Goal: Task Accomplishment & Management: Use online tool/utility

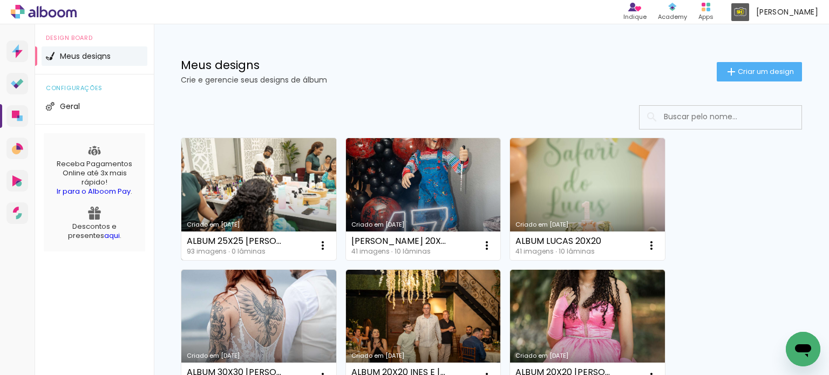
click at [274, 207] on link "Criado em [DATE]" at bounding box center [258, 199] width 155 height 122
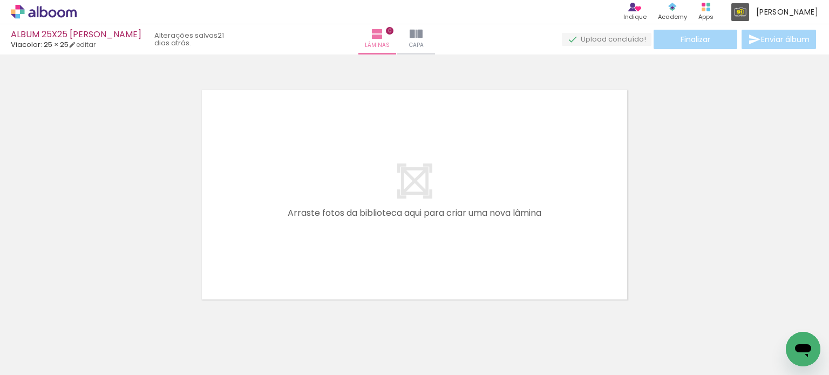
scroll to position [0, 1616]
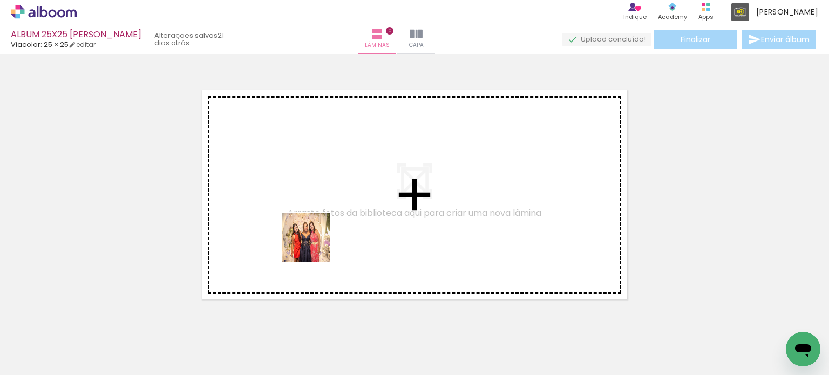
drag, startPoint x: 368, startPoint y: 347, endPoint x: 310, endPoint y: 228, distance: 132.5
click at [310, 228] on quentale-workspace at bounding box center [414, 187] width 829 height 375
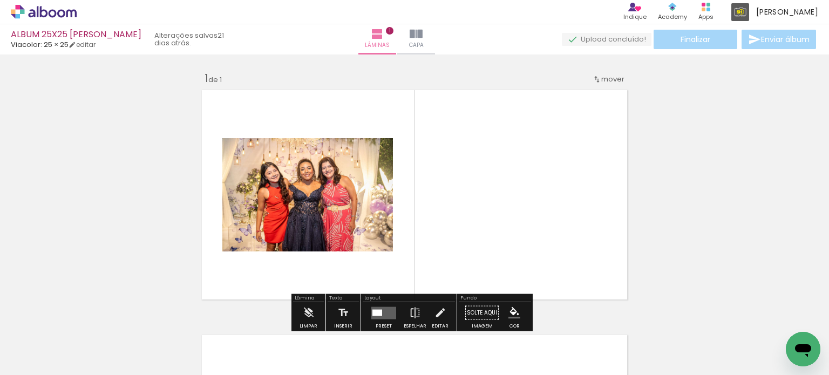
scroll to position [13, 0]
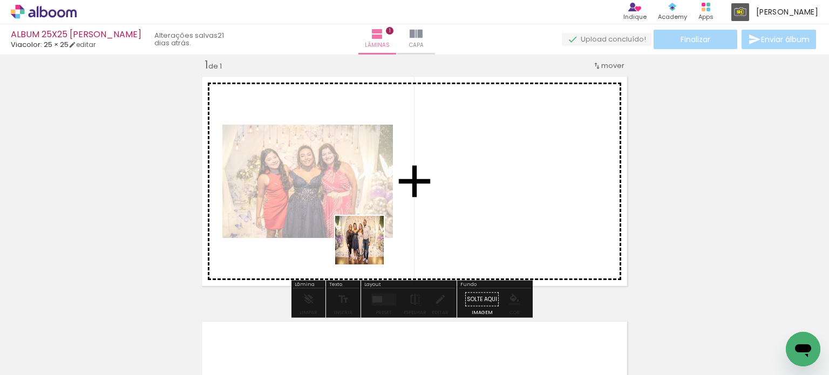
drag, startPoint x: 427, startPoint y: 349, endPoint x: 365, endPoint y: 240, distance: 125.5
click at [365, 240] on quentale-workspace at bounding box center [414, 187] width 829 height 375
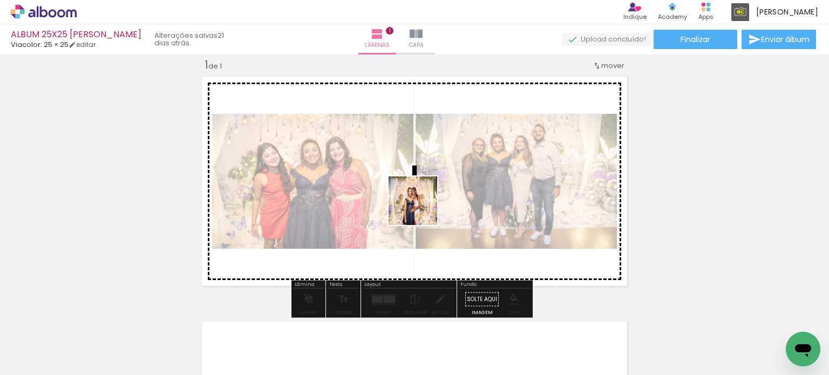
drag, startPoint x: 534, startPoint y: 347, endPoint x: 424, endPoint y: 212, distance: 174.6
click at [421, 208] on quentale-workspace at bounding box center [414, 187] width 829 height 375
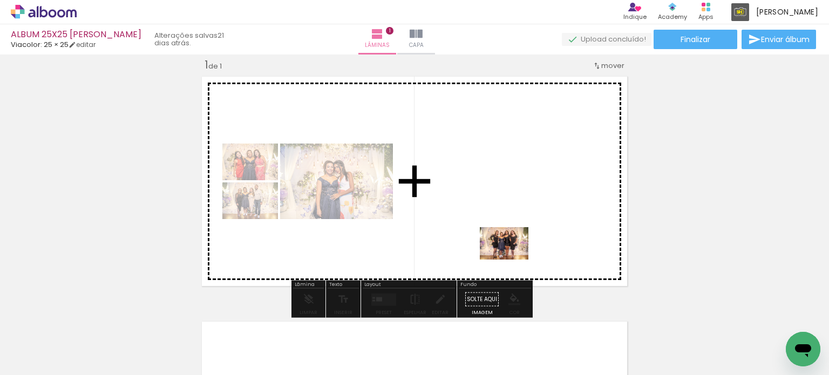
drag, startPoint x: 606, startPoint y: 345, endPoint x: 512, endPoint y: 260, distance: 126.8
click at [512, 260] on quentale-workspace at bounding box center [414, 187] width 829 height 375
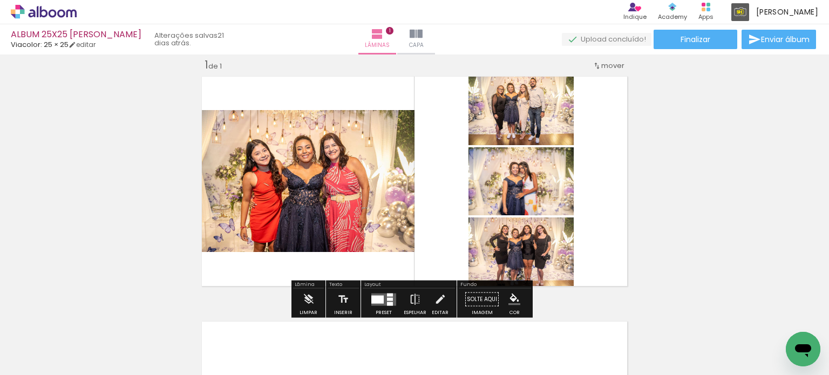
scroll to position [0, 1781]
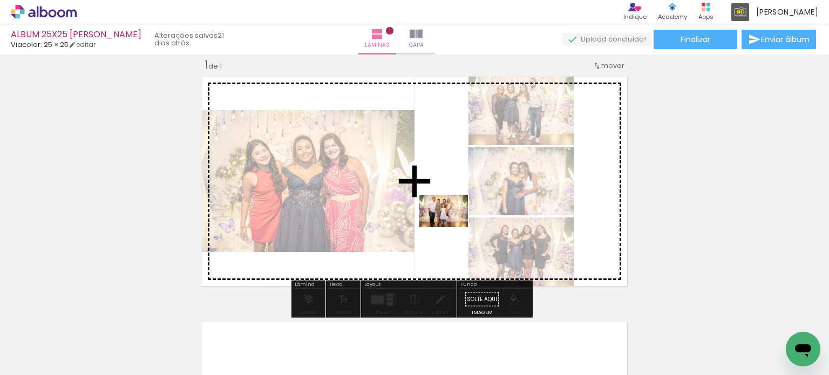
drag, startPoint x: 512, startPoint y: 341, endPoint x: 452, endPoint y: 227, distance: 129.0
click at [452, 227] on quentale-workspace at bounding box center [414, 187] width 829 height 375
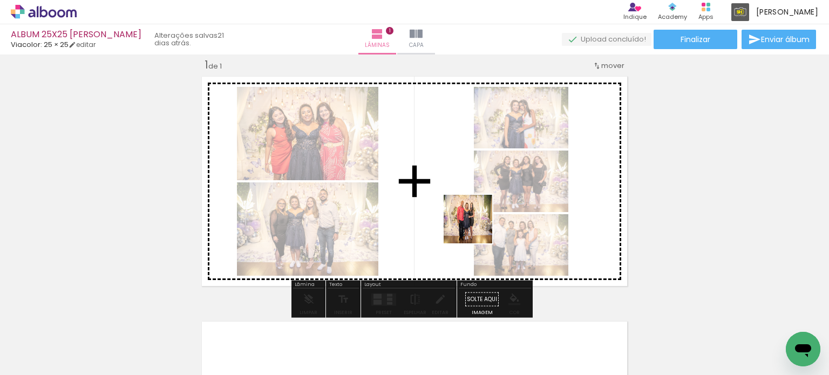
drag, startPoint x: 567, startPoint y: 344, endPoint x: 476, endPoint y: 227, distance: 148.1
click at [476, 227] on quentale-workspace at bounding box center [414, 187] width 829 height 375
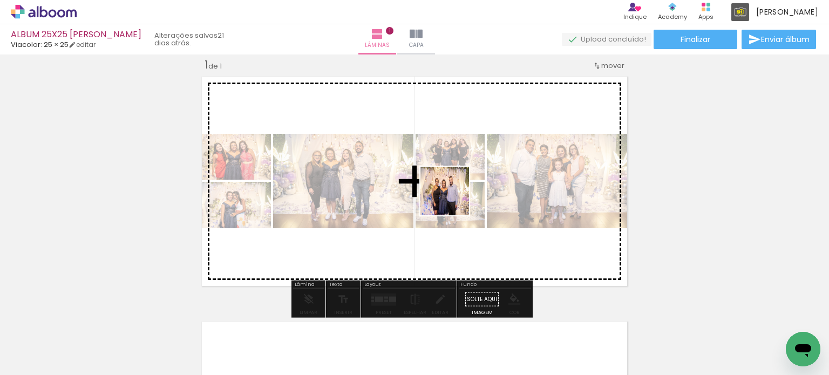
drag, startPoint x: 459, startPoint y: 208, endPoint x: 453, endPoint y: 199, distance: 10.8
click at [453, 199] on quentale-workspace at bounding box center [414, 187] width 829 height 375
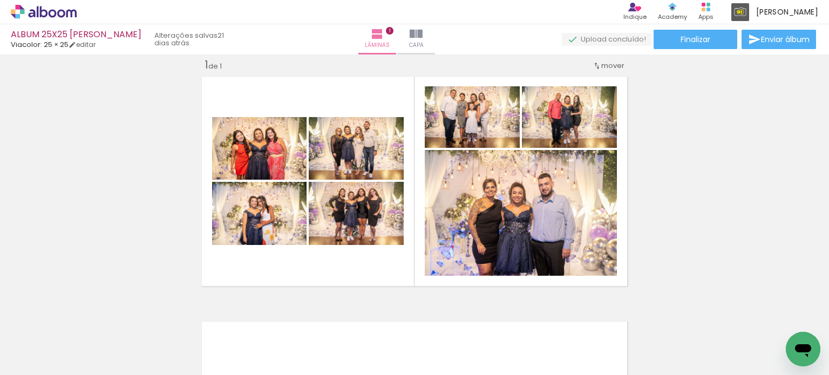
scroll to position [0, 2510]
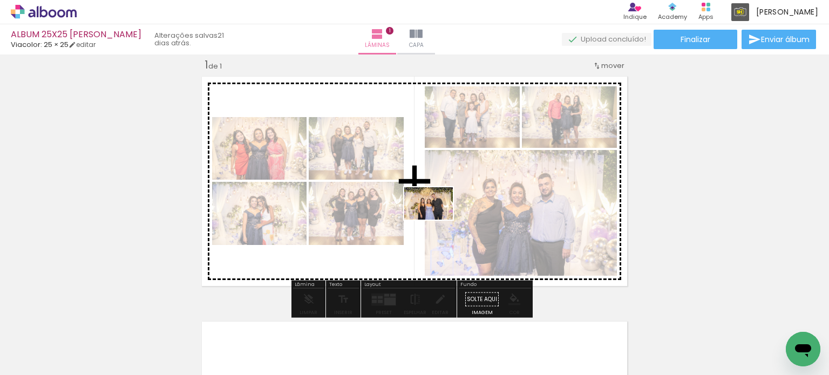
drag, startPoint x: 478, startPoint y: 342, endPoint x: 437, endPoint y: 220, distance: 129.2
click at [437, 220] on quentale-workspace at bounding box center [414, 187] width 829 height 375
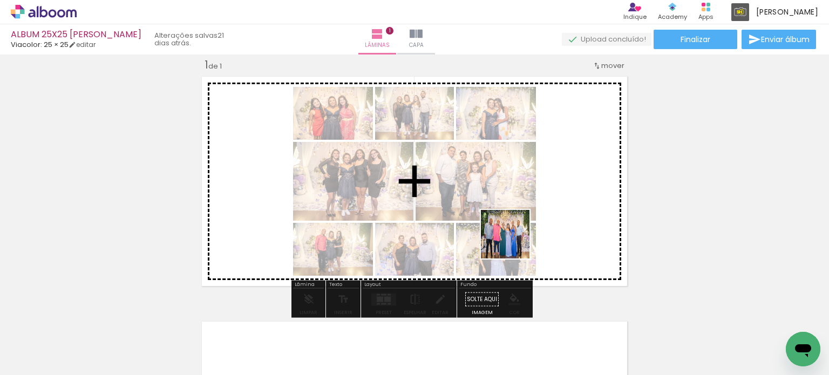
drag, startPoint x: 569, startPoint y: 342, endPoint x: 513, endPoint y: 242, distance: 114.3
click at [513, 242] on quentale-workspace at bounding box center [414, 187] width 829 height 375
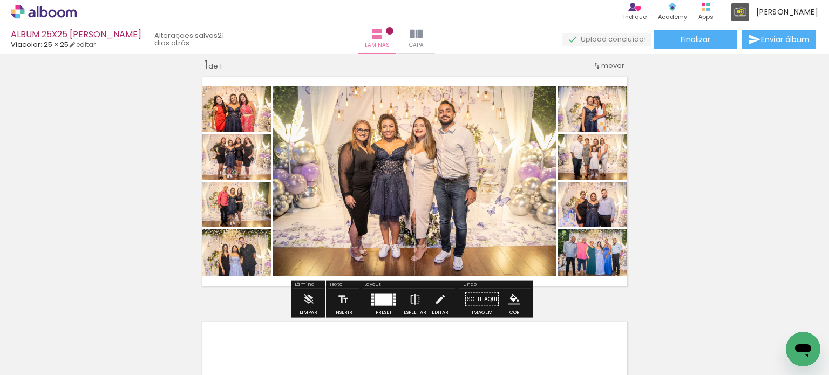
scroll to position [0, 2613]
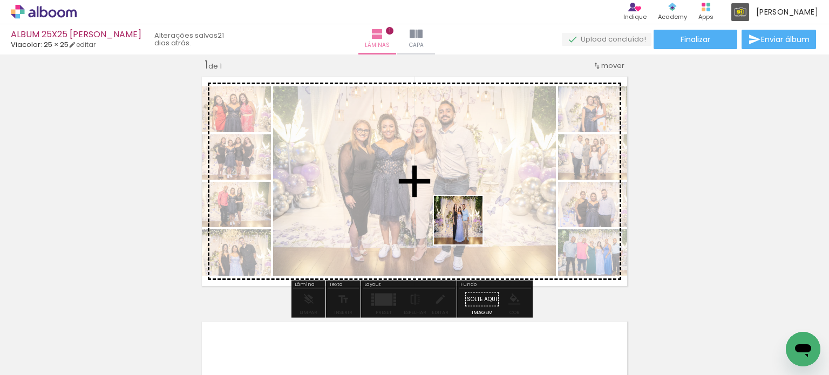
drag, startPoint x: 531, startPoint y: 342, endPoint x: 466, endPoint y: 228, distance: 131.2
click at [466, 228] on quentale-workspace at bounding box center [414, 187] width 829 height 375
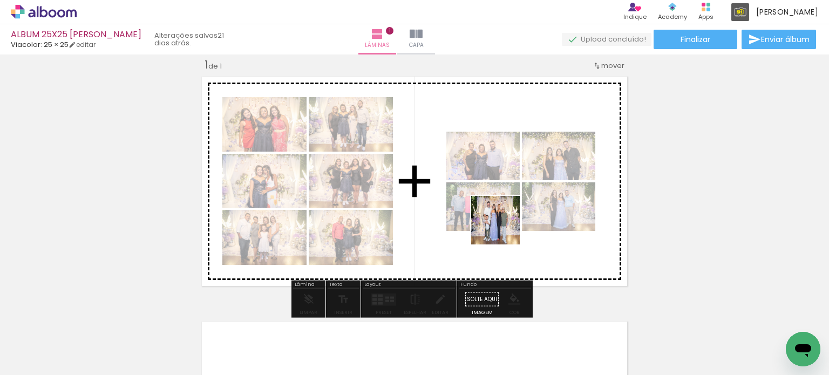
drag, startPoint x: 575, startPoint y: 341, endPoint x: 501, endPoint y: 224, distance: 138.1
click at [501, 224] on quentale-workspace at bounding box center [414, 187] width 829 height 375
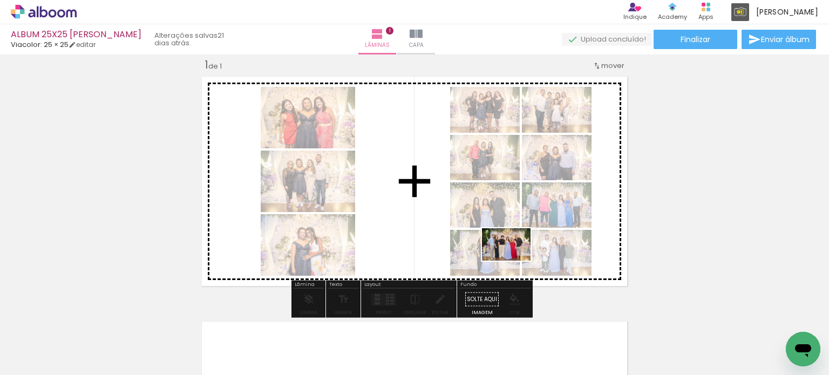
drag, startPoint x: 632, startPoint y: 347, endPoint x: 514, endPoint y: 261, distance: 145.2
click at [514, 261] on quentale-workspace at bounding box center [414, 187] width 829 height 375
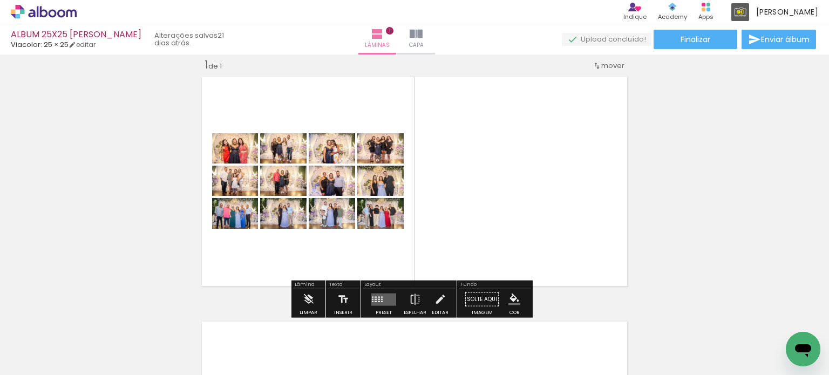
click at [43, 340] on input "Todas as fotos" at bounding box center [30, 342] width 41 height 9
click at [0, 0] on slot "Não utilizadas" at bounding box center [0, 0] width 0 height 0
type input "Não utilizadas"
click at [374, 303] on quentale-layouter at bounding box center [383, 299] width 25 height 12
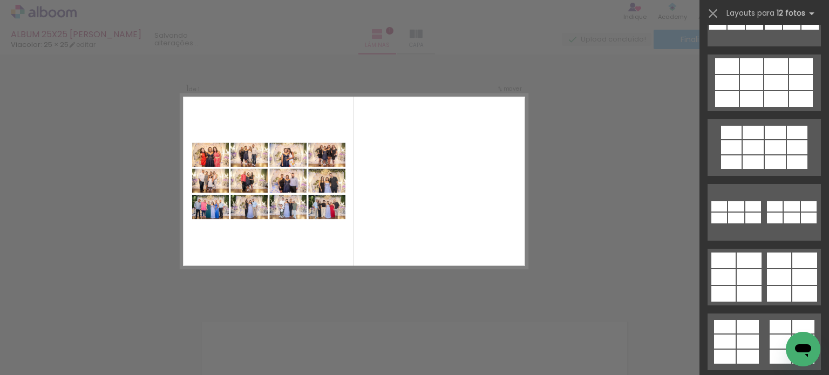
scroll to position [216, 0]
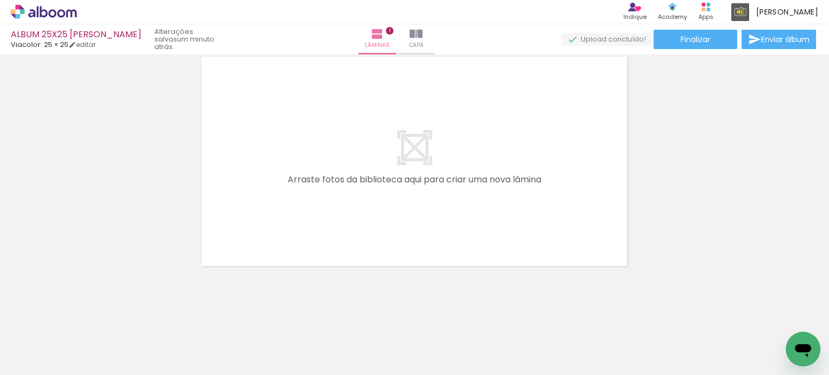
scroll to position [0, 2106]
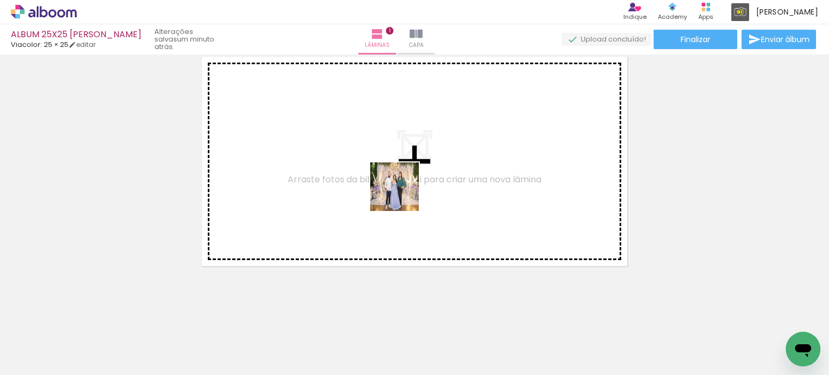
drag, startPoint x: 425, startPoint y: 219, endPoint x: 401, endPoint y: 192, distance: 35.9
click at [401, 192] on quentale-workspace at bounding box center [414, 187] width 829 height 375
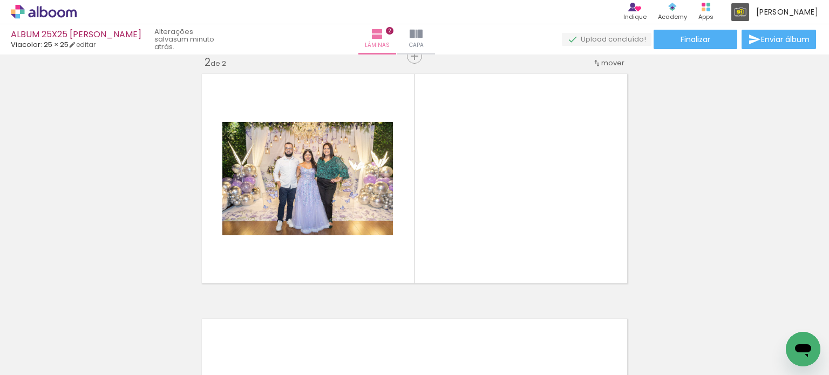
scroll to position [259, 0]
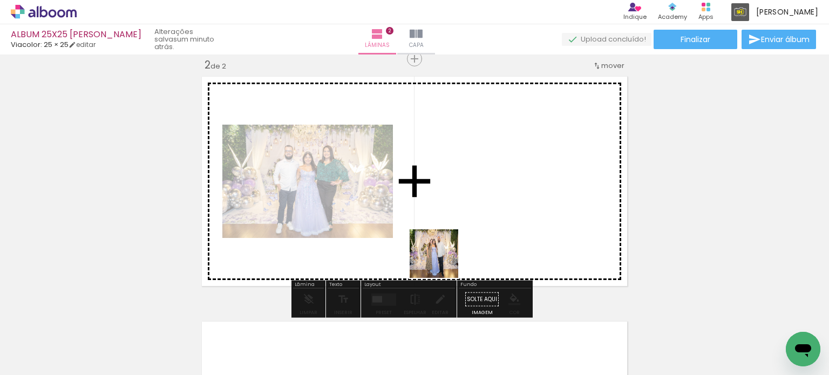
drag, startPoint x: 452, startPoint y: 277, endPoint x: 440, endPoint y: 259, distance: 21.9
click at [440, 259] on quentale-workspace at bounding box center [414, 187] width 829 height 375
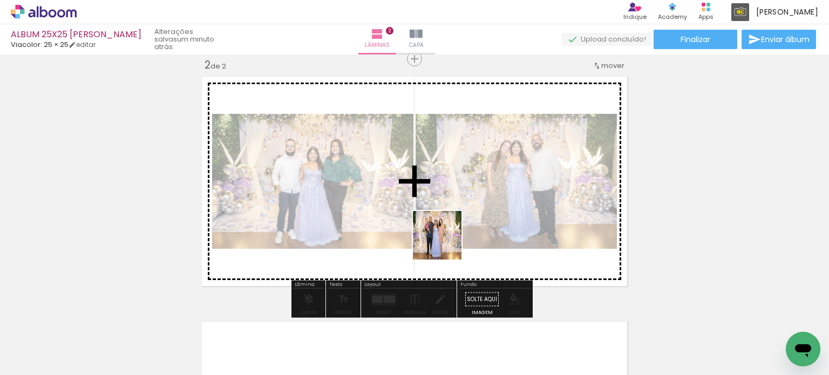
drag, startPoint x: 492, startPoint y: 347, endPoint x: 445, endPoint y: 243, distance: 113.8
click at [445, 243] on quentale-workspace at bounding box center [414, 187] width 829 height 375
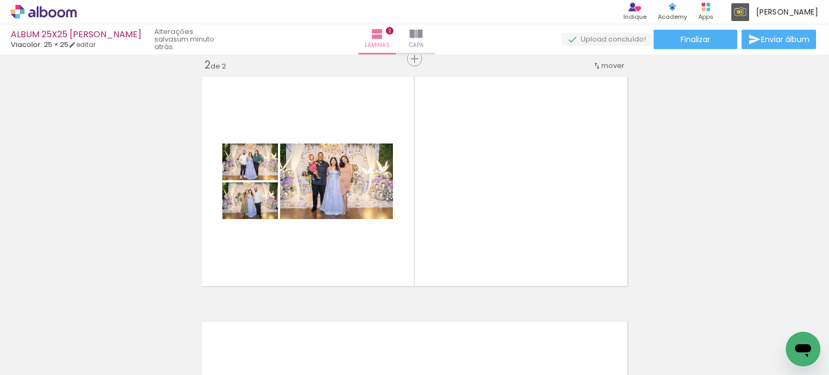
scroll to position [0, 2920]
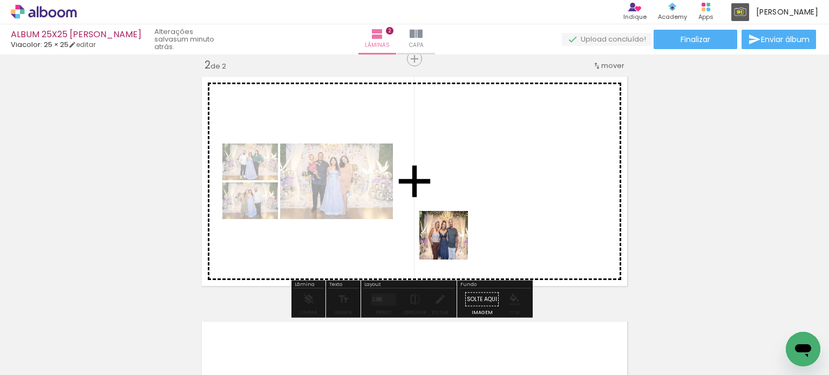
drag, startPoint x: 462, startPoint y: 343, endPoint x: 496, endPoint y: 335, distance: 34.8
click at [451, 243] on quentale-workspace at bounding box center [414, 187] width 829 height 375
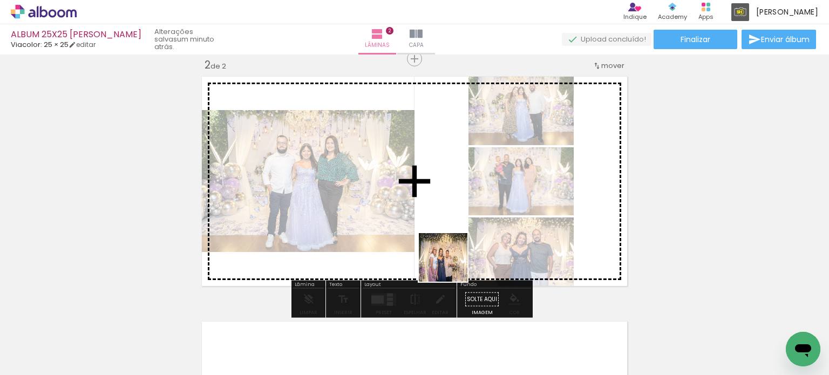
click at [450, 262] on quentale-workspace at bounding box center [414, 187] width 829 height 375
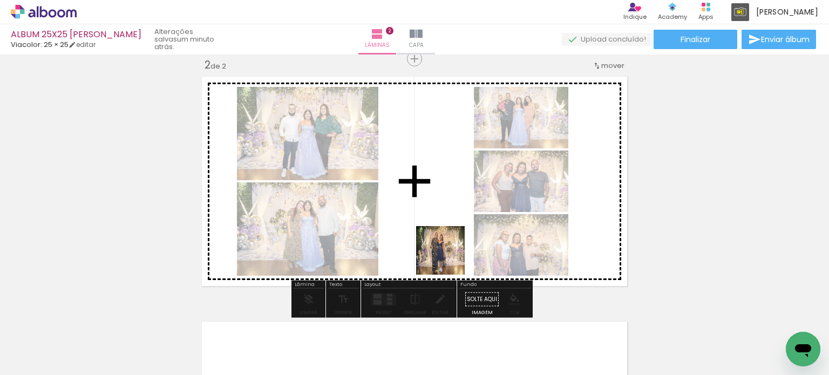
drag, startPoint x: 454, startPoint y: 336, endPoint x: 503, endPoint y: 357, distance: 53.7
click at [446, 251] on quentale-workspace at bounding box center [414, 187] width 829 height 375
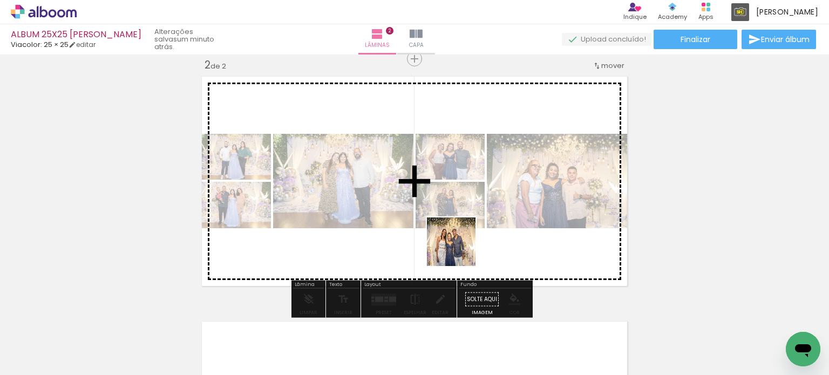
drag, startPoint x: 460, startPoint y: 252, endPoint x: 498, endPoint y: 318, distance: 75.7
click at [459, 249] on quentale-workspace at bounding box center [414, 187] width 829 height 375
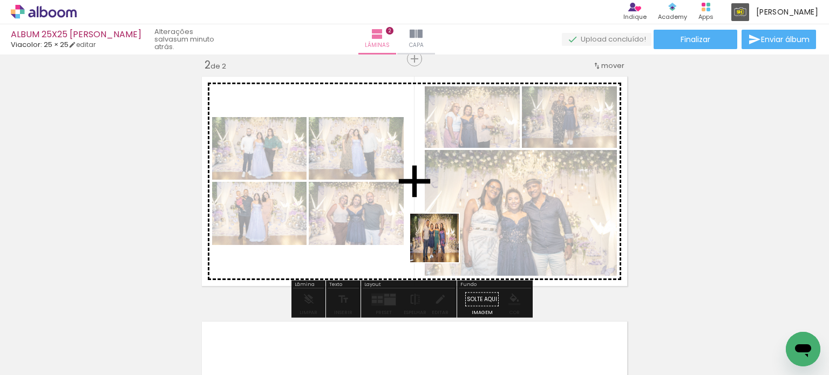
drag, startPoint x: 449, startPoint y: 334, endPoint x: 443, endPoint y: 246, distance: 88.2
click at [443, 246] on quentale-workspace at bounding box center [414, 187] width 829 height 375
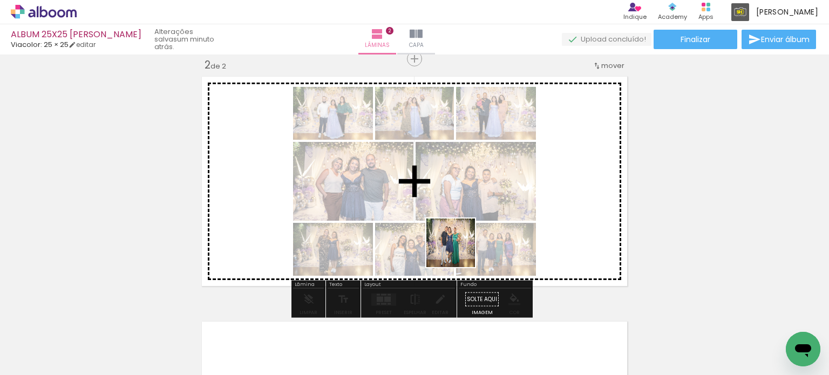
drag, startPoint x: 458, startPoint y: 337, endPoint x: 458, endPoint y: 239, distance: 97.7
click at [458, 239] on quentale-workspace at bounding box center [414, 187] width 829 height 375
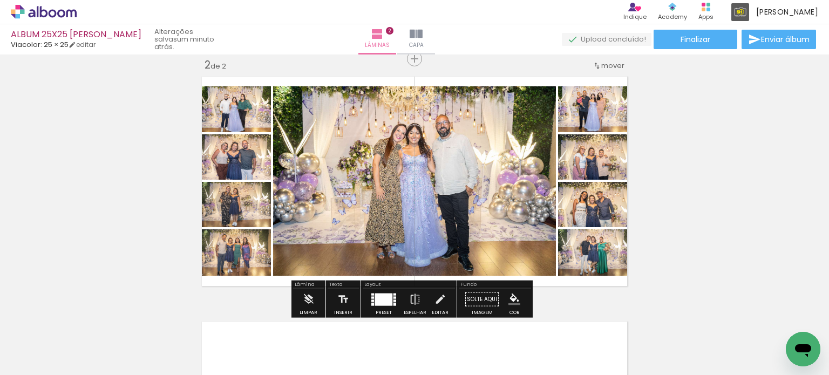
click at [459, 237] on quentale-workspace at bounding box center [414, 187] width 829 height 375
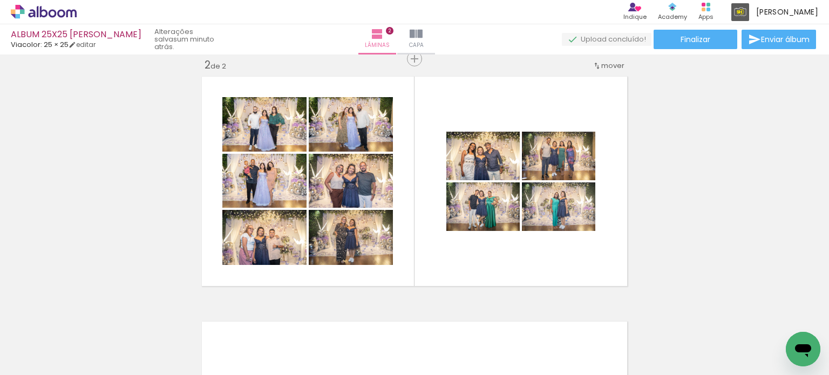
drag, startPoint x: 461, startPoint y: 336, endPoint x: 449, endPoint y: 211, distance: 125.3
click at [449, 211] on quentale-workspace at bounding box center [414, 187] width 829 height 375
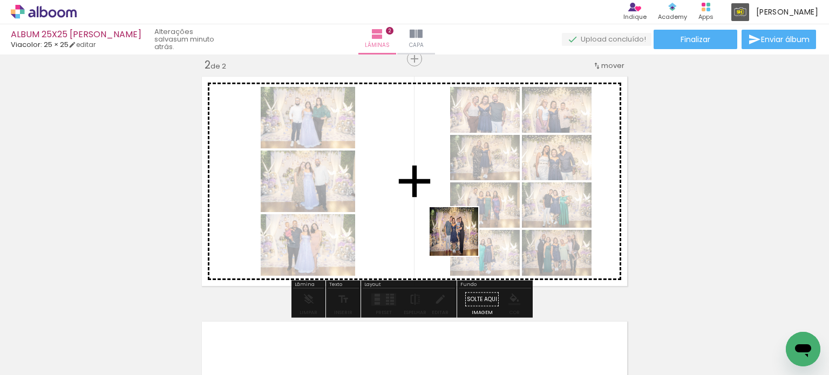
click at [462, 236] on quentale-workspace at bounding box center [414, 187] width 829 height 375
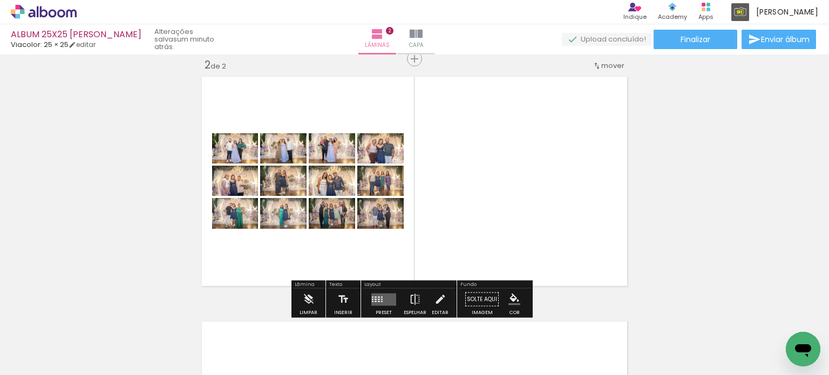
click at [375, 301] on div at bounding box center [376, 301] width 2 height 1
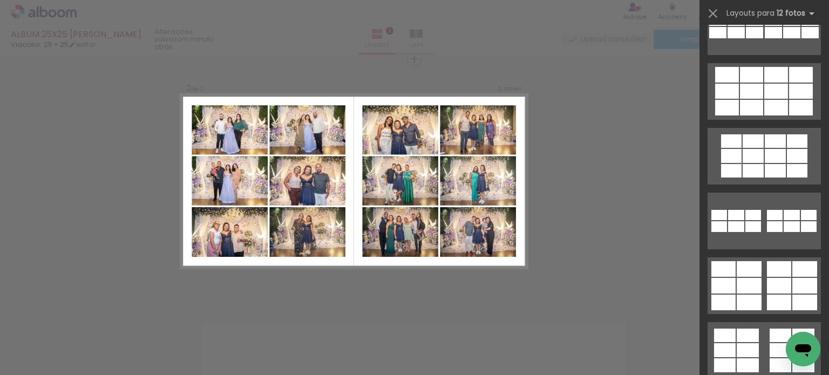
scroll to position [162, 0]
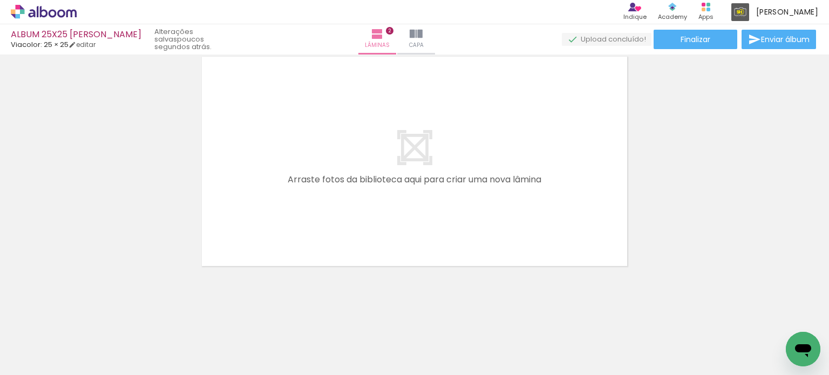
scroll to position [0, 3434]
drag, startPoint x: 783, startPoint y: 338, endPoint x: 561, endPoint y: 193, distance: 264.9
click at [561, 193] on quentale-workspace at bounding box center [414, 187] width 829 height 375
